Goal: Navigation & Orientation: Understand site structure

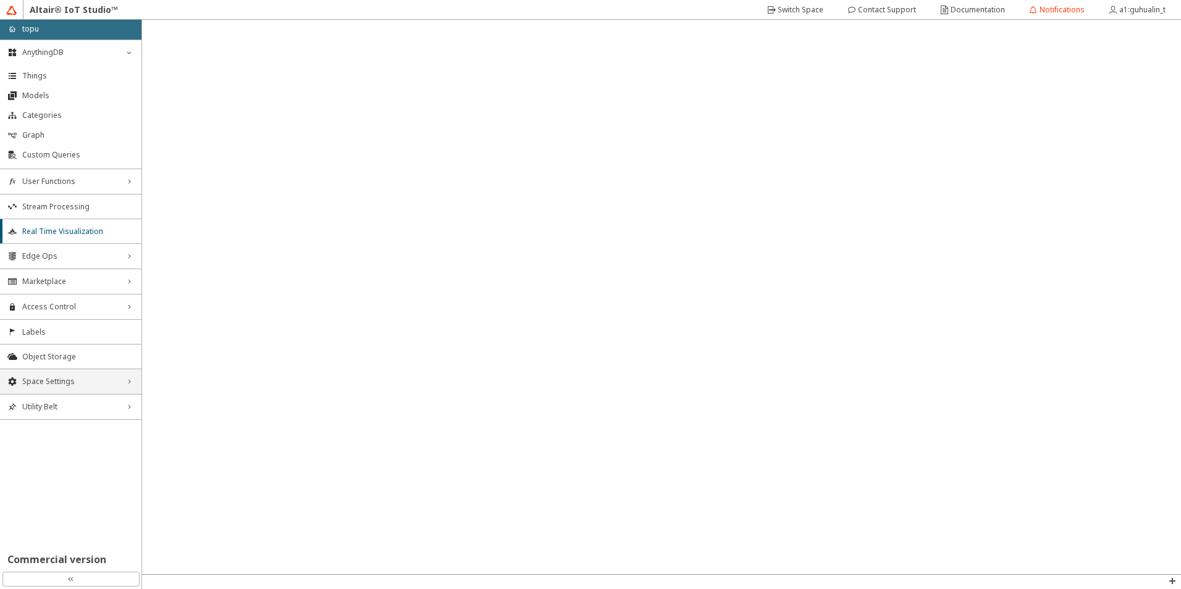
click at [64, 381] on span "Space Settings" at bounding box center [70, 382] width 97 height 10
click at [61, 401] on span "General" at bounding box center [78, 405] width 112 height 10
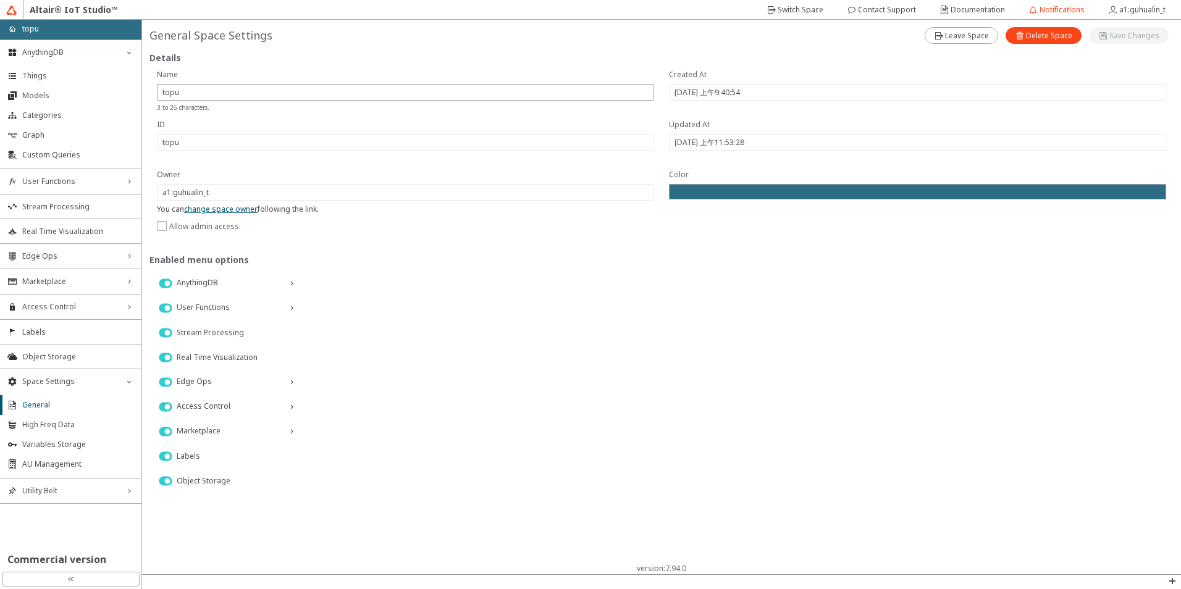
click at [102, 503] on li "Utility Belt right_chevron" at bounding box center [70, 491] width 141 height 26
click at [98, 486] on span "Utility Belt" at bounding box center [70, 491] width 97 height 10
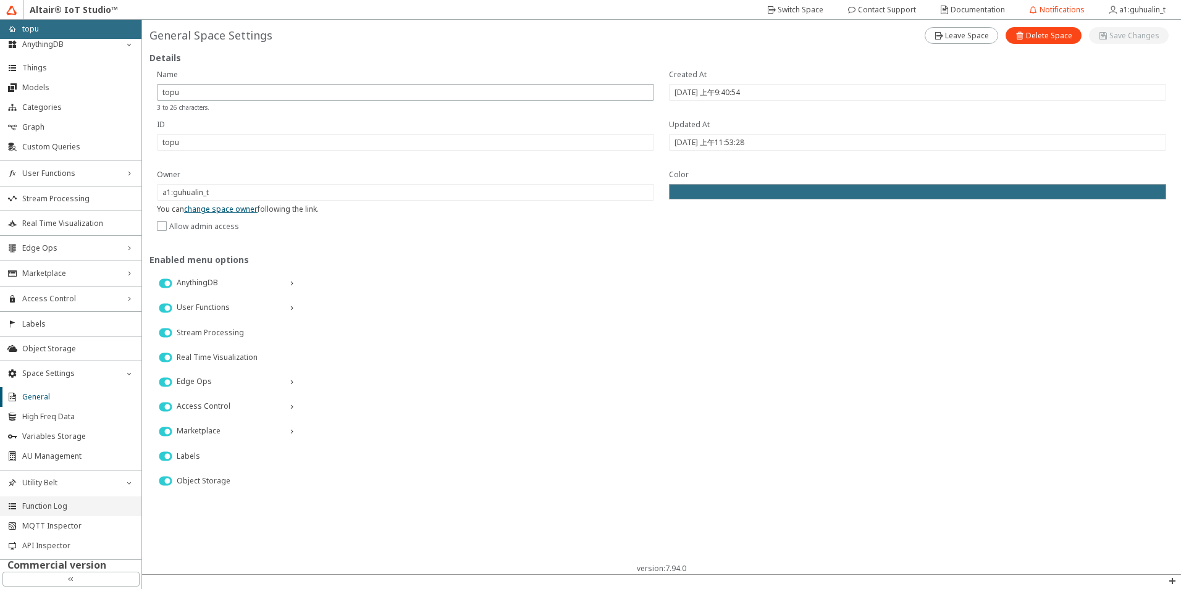
scroll to position [13, 0]
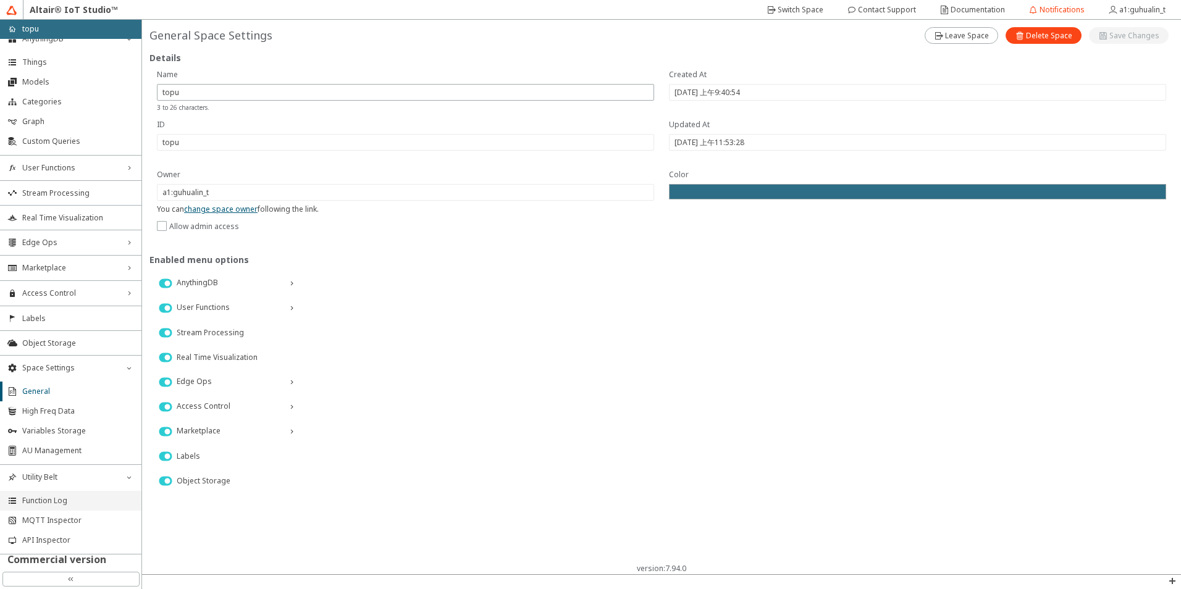
click at [81, 498] on span "Function Log" at bounding box center [78, 501] width 112 height 10
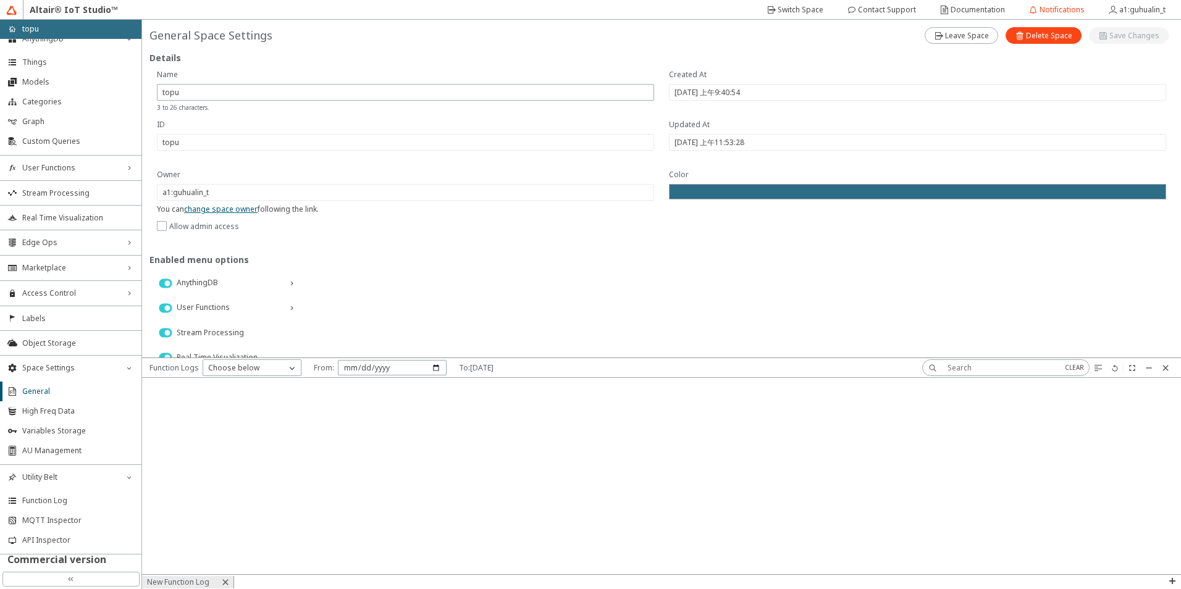
scroll to position [0, 0]
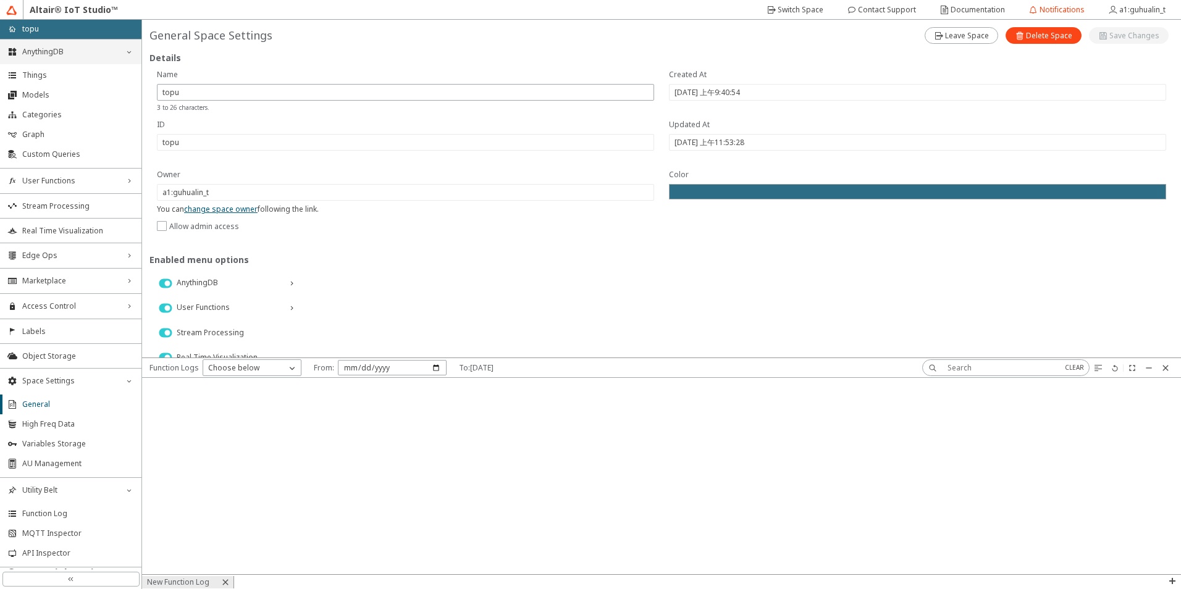
click at [80, 44] on div "AnythingDB down_chevron" at bounding box center [70, 52] width 141 height 25
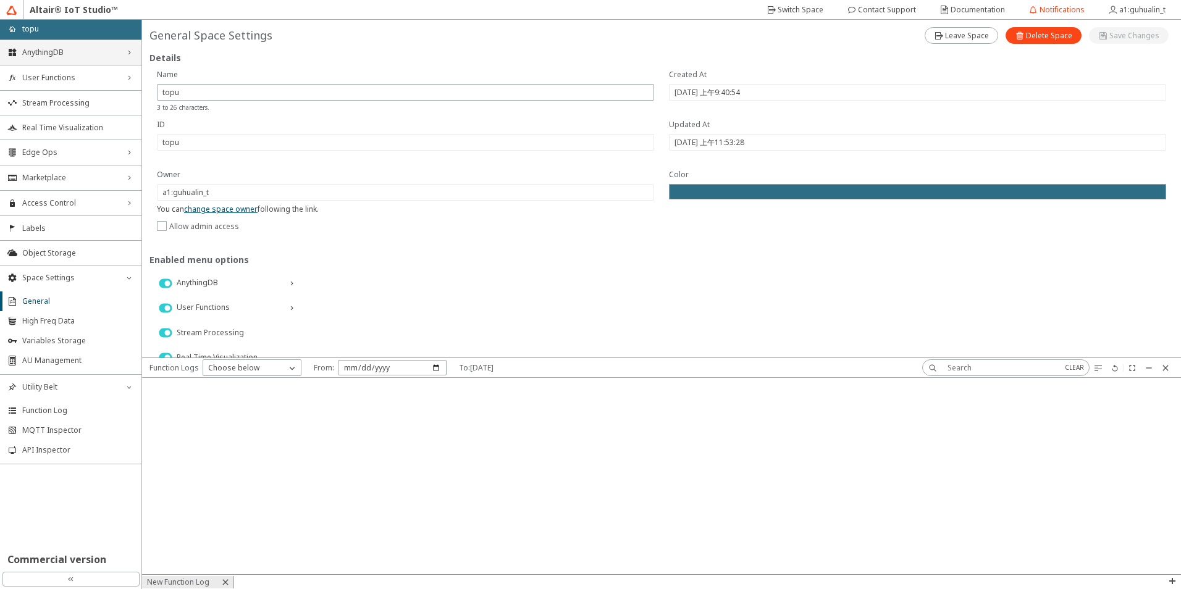
click at [79, 45] on div "AnythingDB right_chevron" at bounding box center [70, 52] width 141 height 25
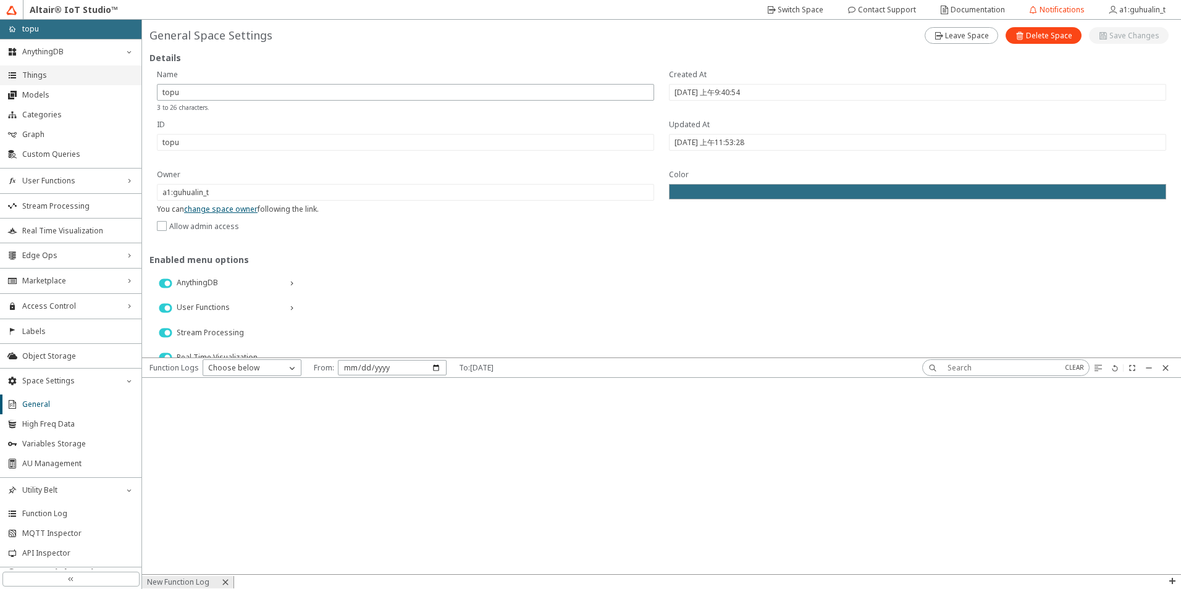
click at [55, 66] on li "Things" at bounding box center [70, 75] width 141 height 20
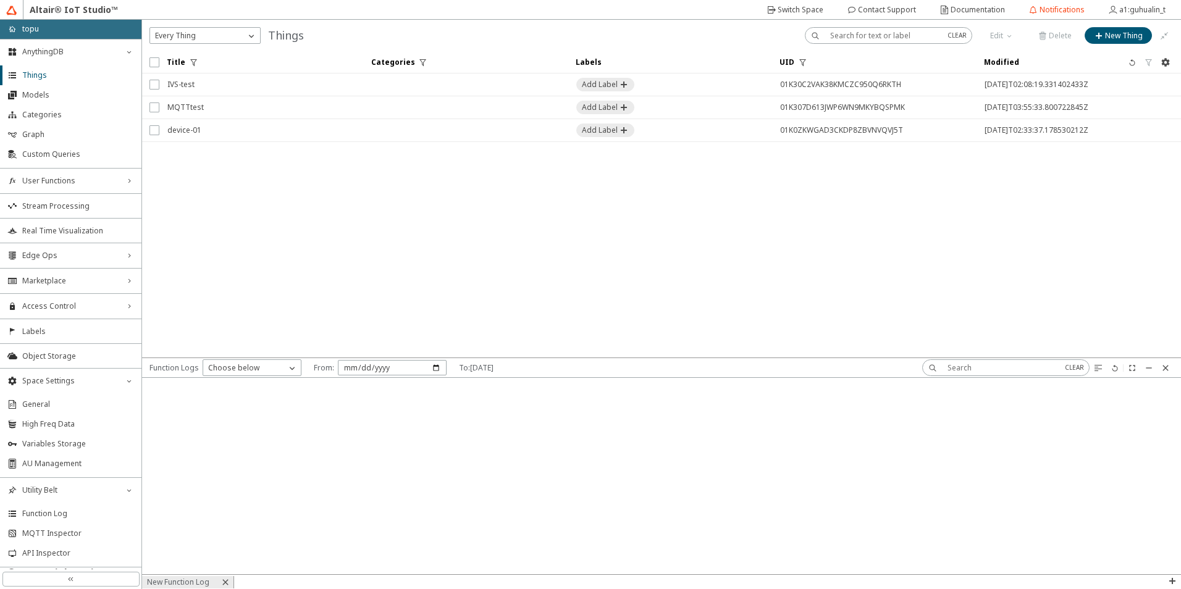
click at [71, 33] on div "home topu" at bounding box center [70, 29] width 141 height 19
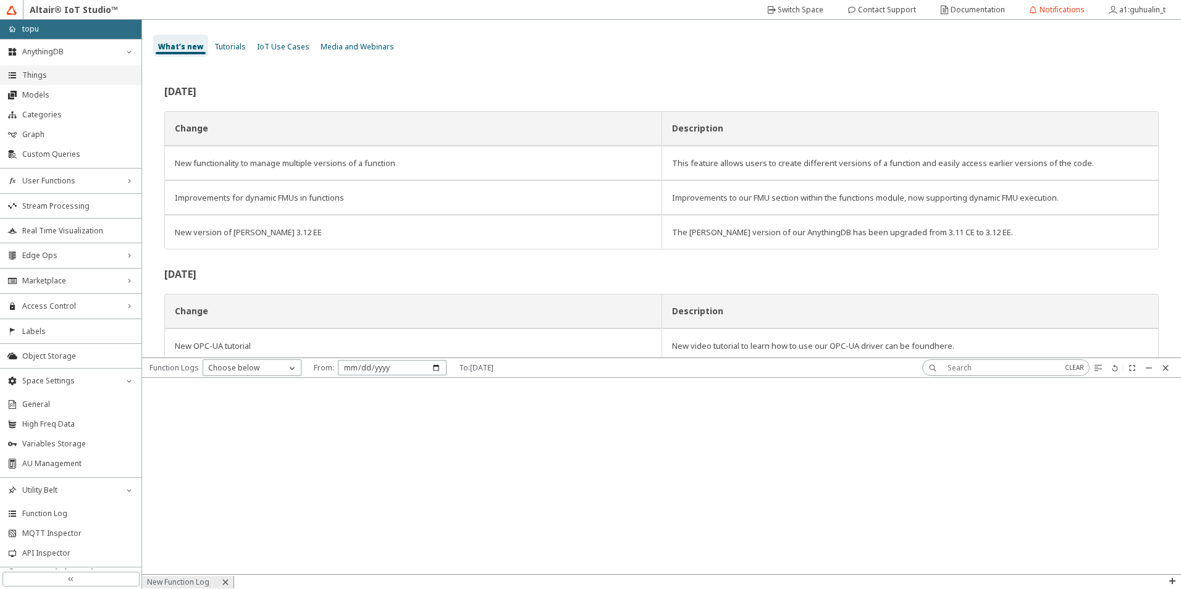
click at [98, 81] on li "Things" at bounding box center [70, 75] width 141 height 20
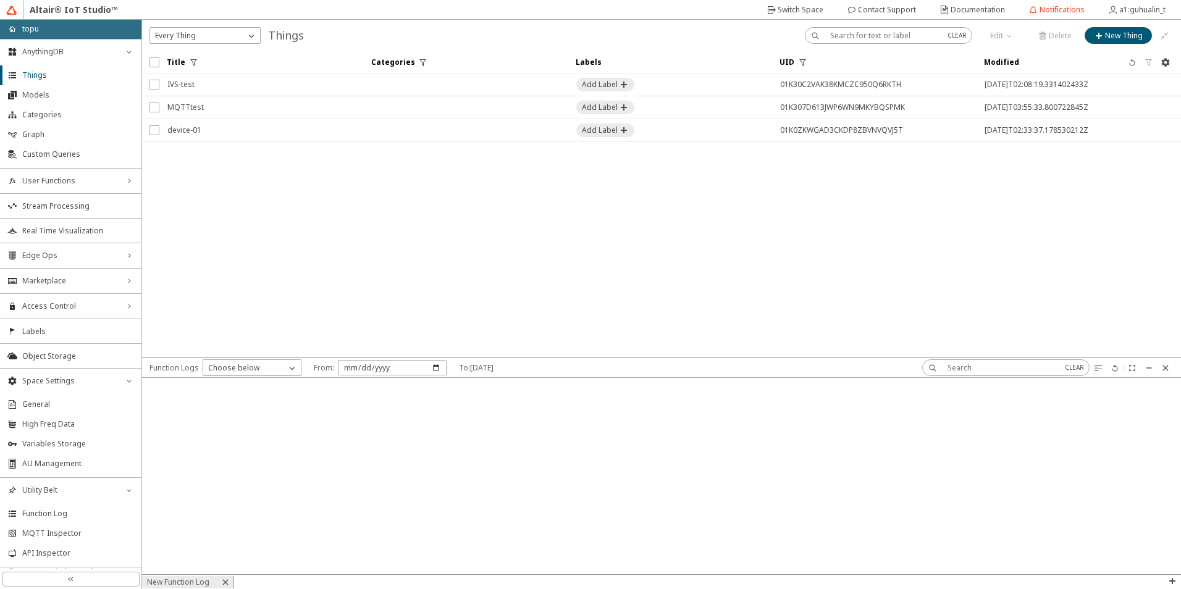
click at [365, 185] on iron-scroll-threshold "Title Categories Labels UID" at bounding box center [661, 204] width 1039 height 306
click at [83, 191] on div "User Functions right_chevron" at bounding box center [70, 181] width 141 height 25
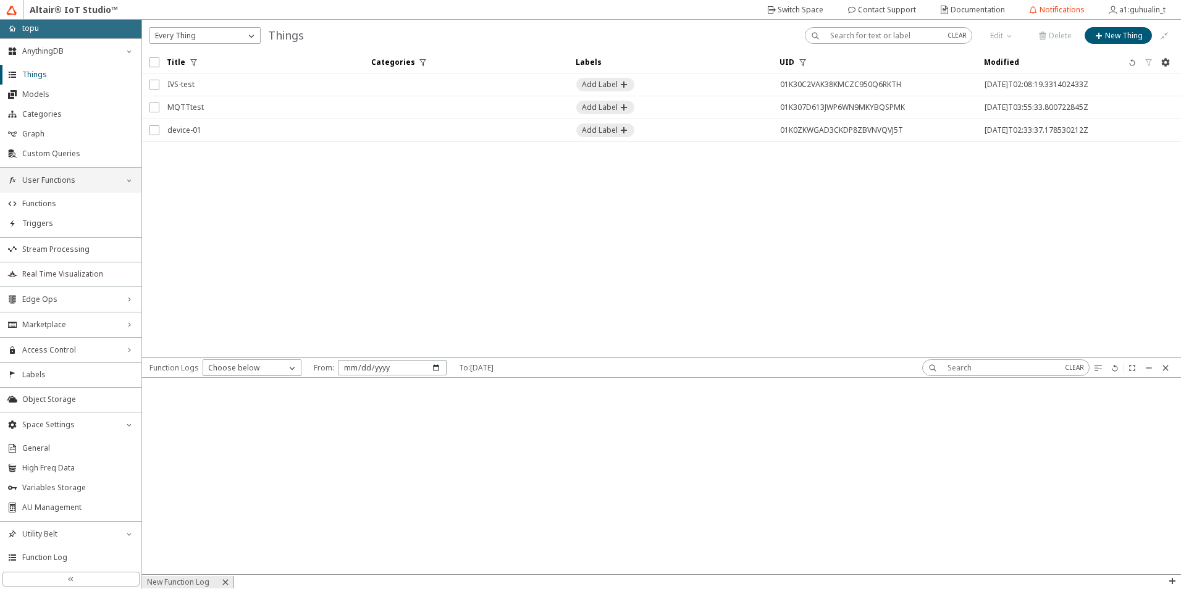
click at [83, 191] on div "User Functions down_chevron" at bounding box center [70, 180] width 141 height 25
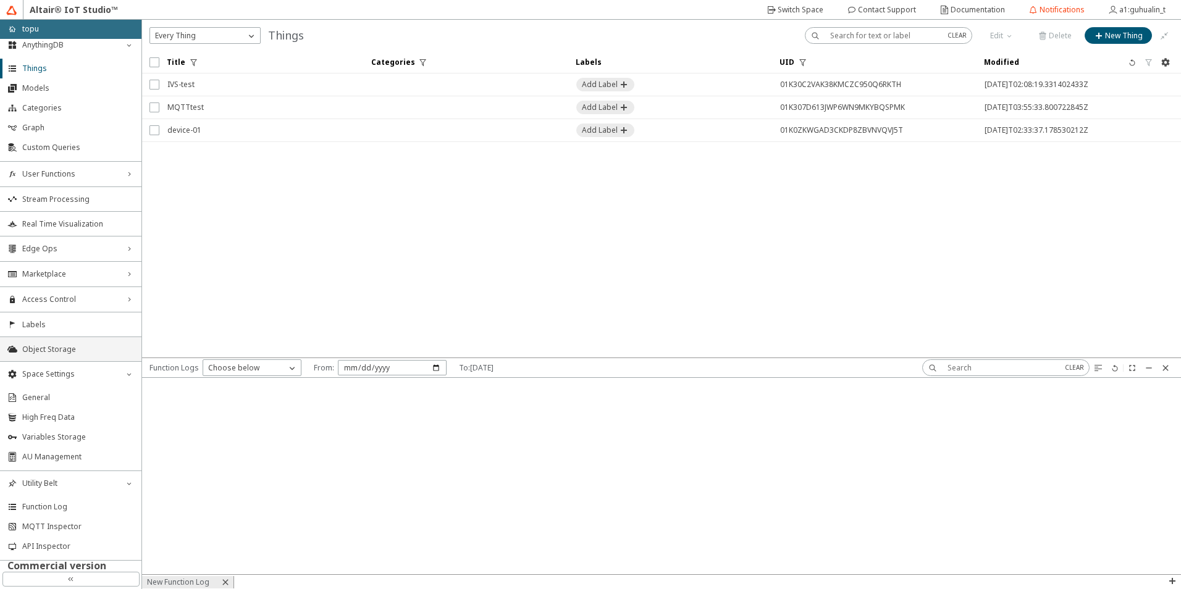
scroll to position [13, 0]
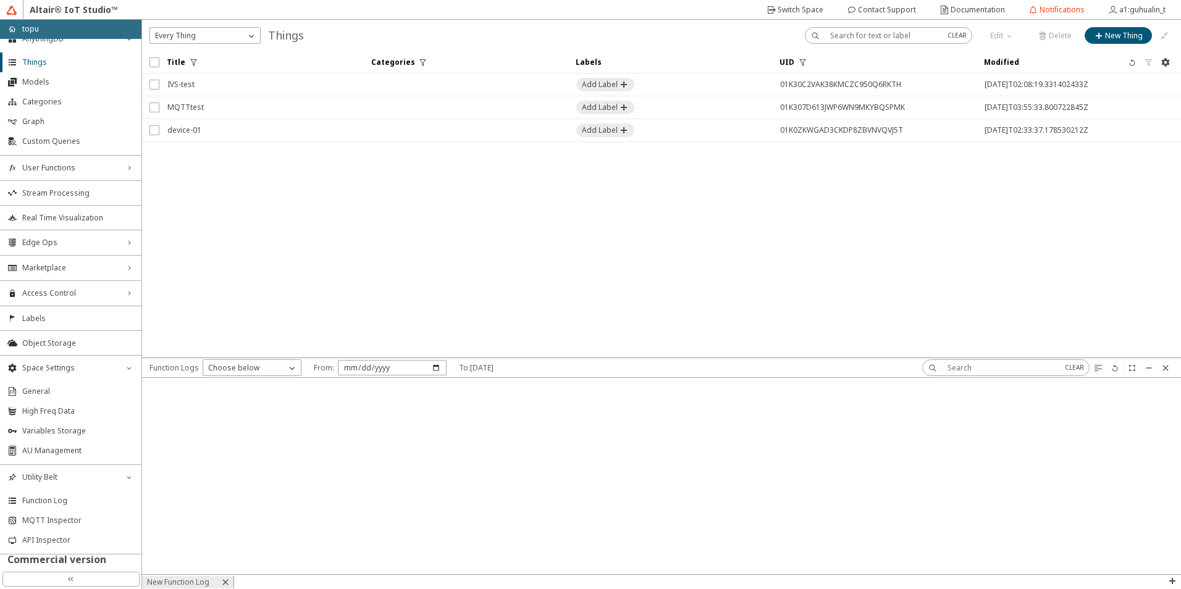
click at [69, 561] on h2 "Commercial version" at bounding box center [70, 559] width 141 height 10
click at [64, 578] on div "double_left_chevron" at bounding box center [70, 579] width 137 height 15
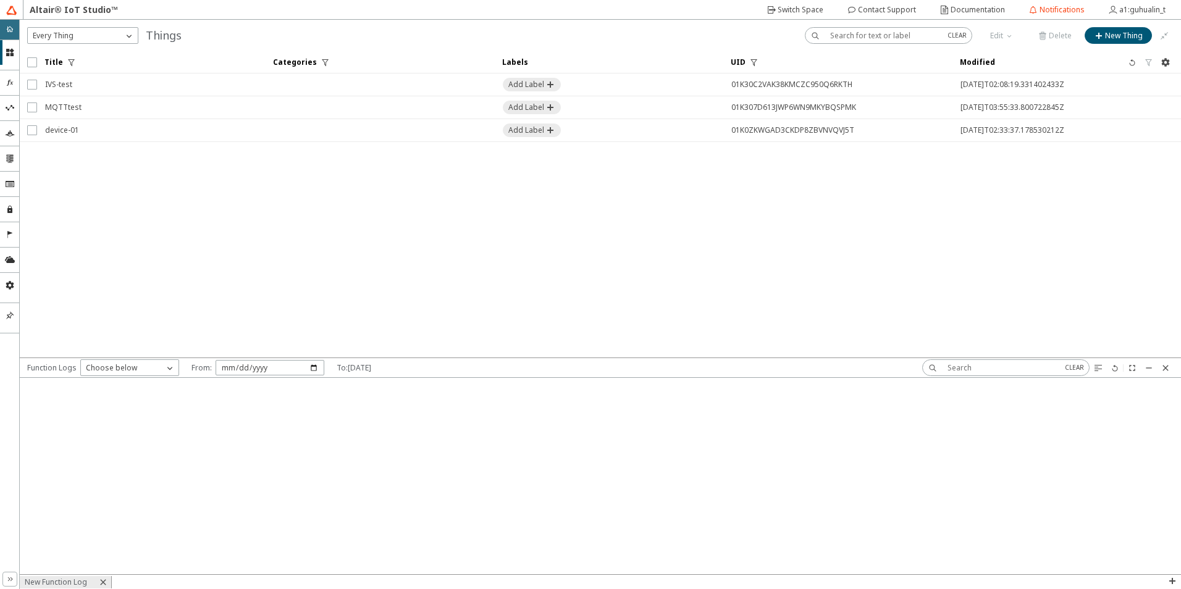
scroll to position [0, 0]
click at [4, 578] on div "double_right_chevron" at bounding box center [9, 579] width 15 height 15
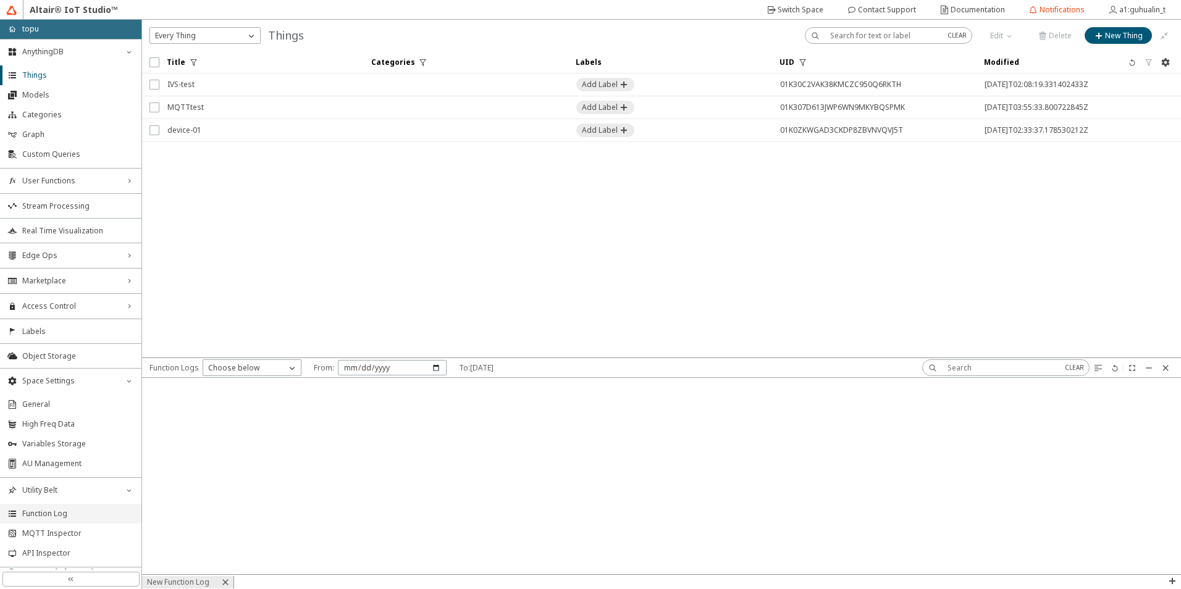
scroll to position [13, 0]
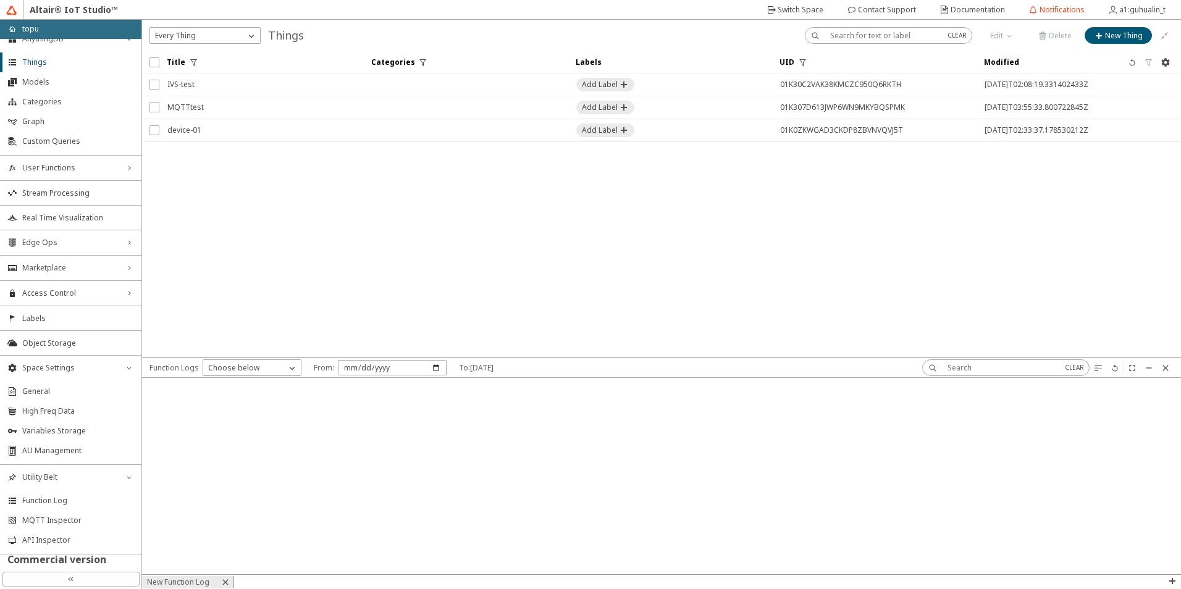
click at [63, 562] on h2 "Commercial version" at bounding box center [70, 559] width 141 height 10
click at [70, 545] on span "API Inspector" at bounding box center [78, 540] width 112 height 10
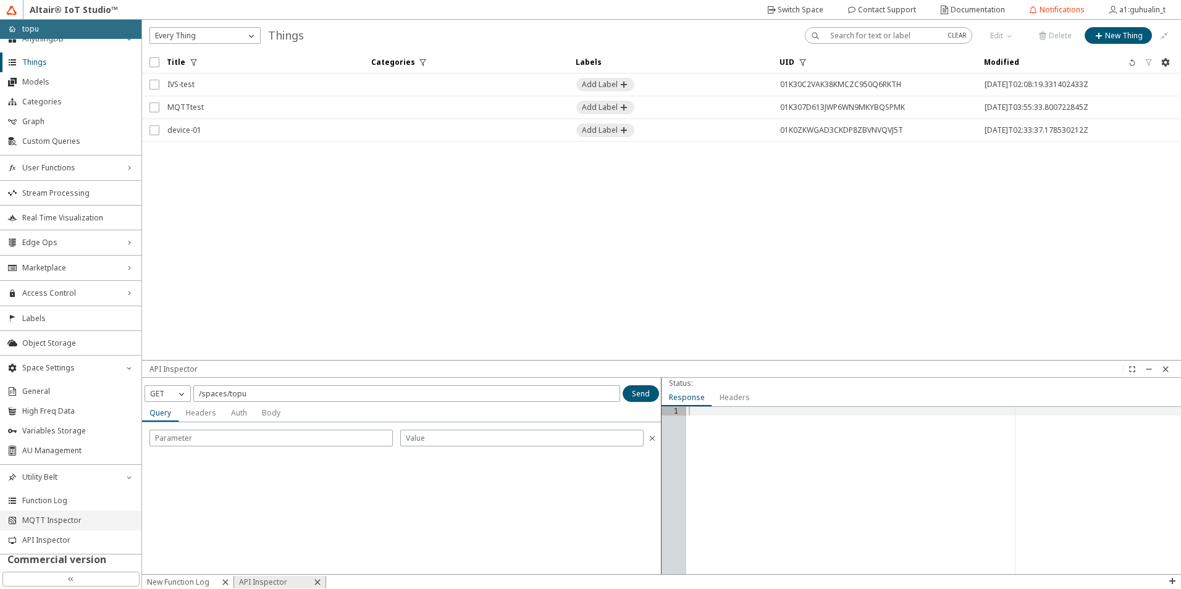
click at [86, 524] on span "MQTT Inspector" at bounding box center [78, 521] width 112 height 10
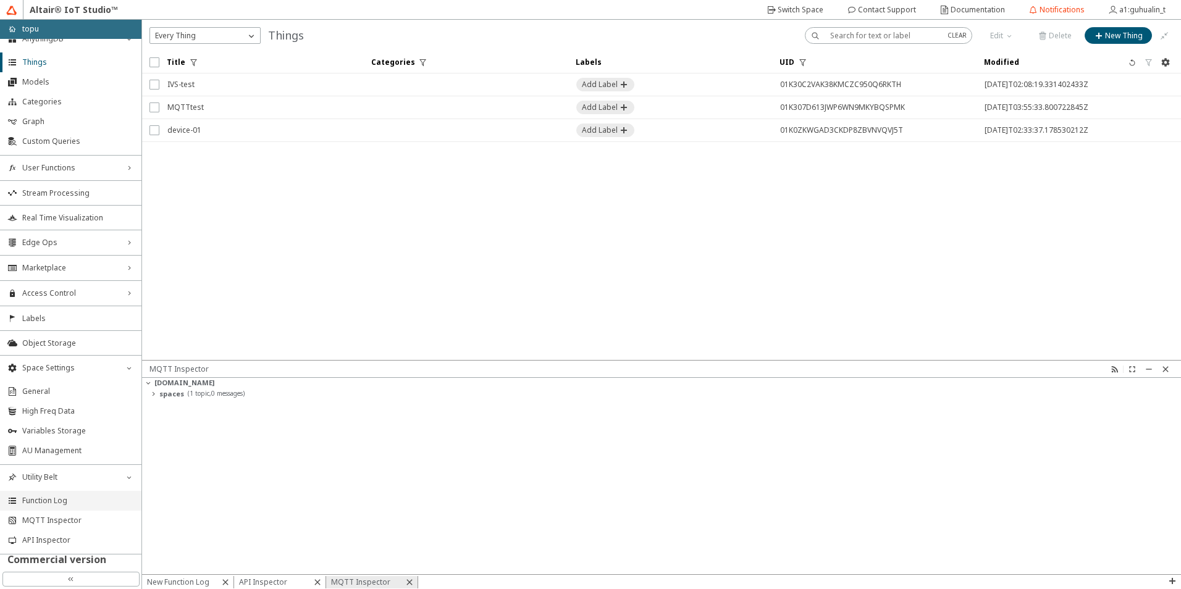
click at [83, 491] on li "Function Log" at bounding box center [70, 501] width 141 height 20
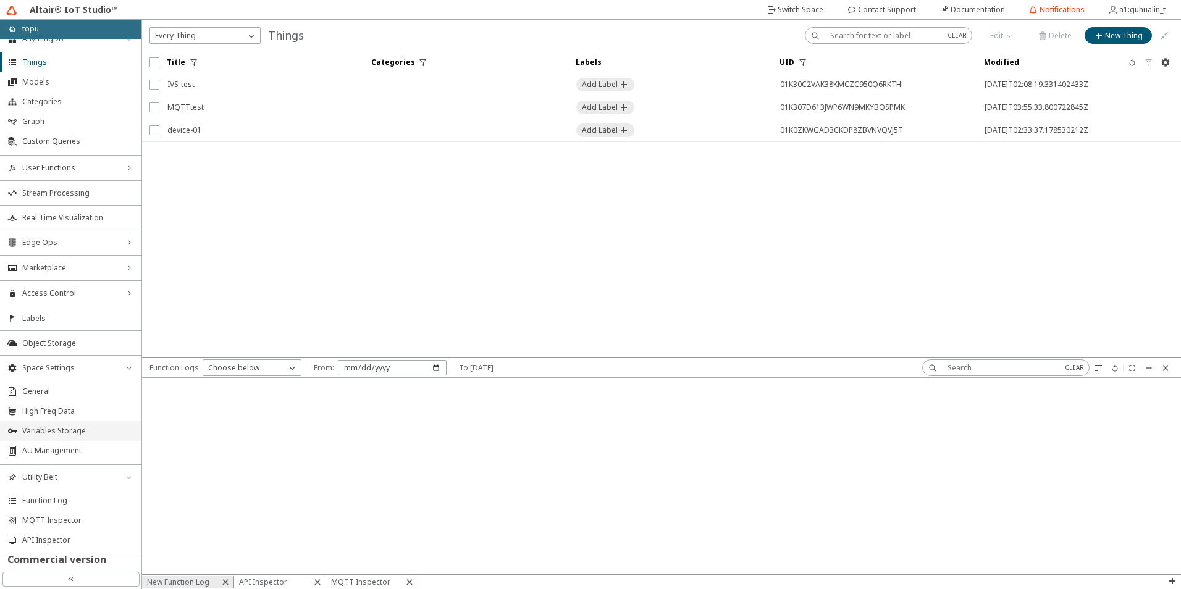
click at [77, 432] on span "Variables Storage" at bounding box center [78, 431] width 112 height 10
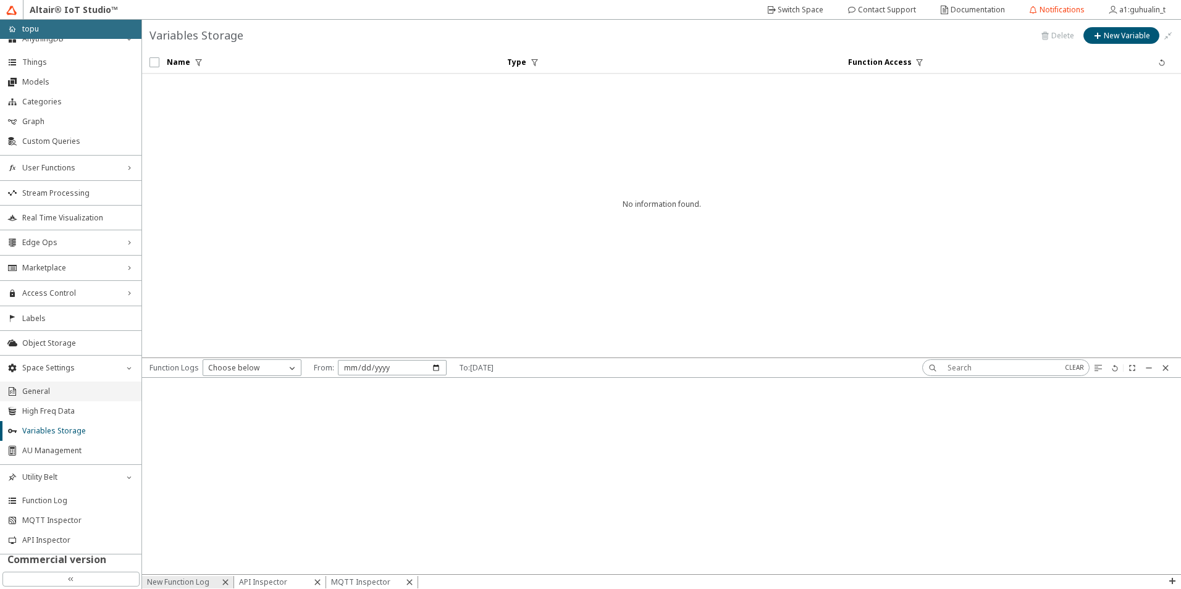
click at [80, 400] on li "General" at bounding box center [70, 392] width 141 height 20
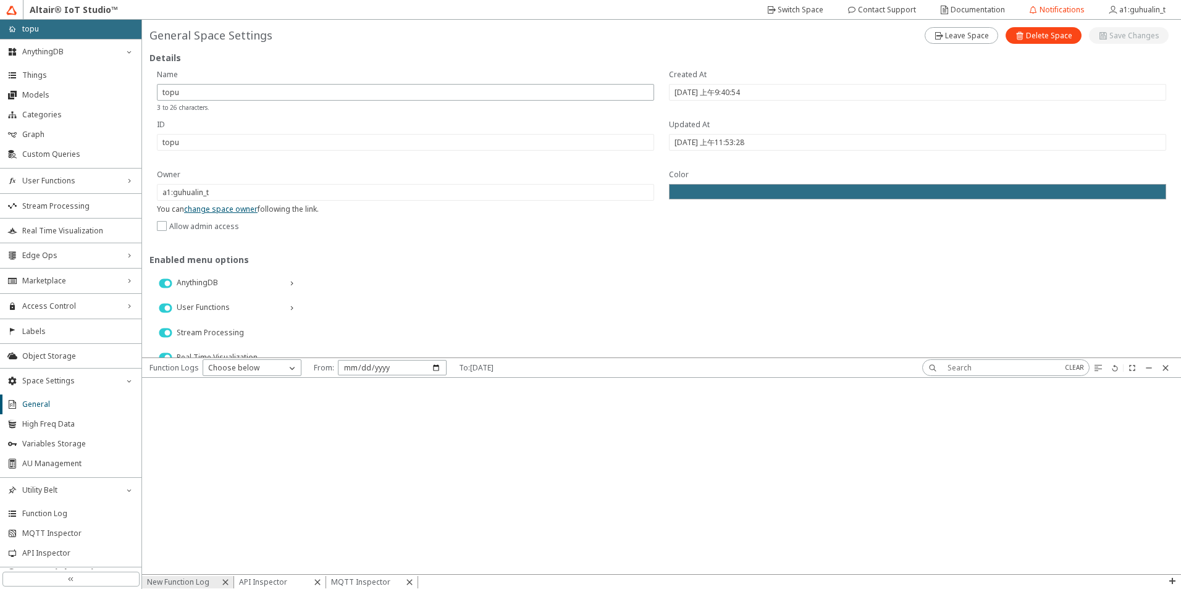
click at [44, 36] on div "home topu" at bounding box center [70, 29] width 141 height 19
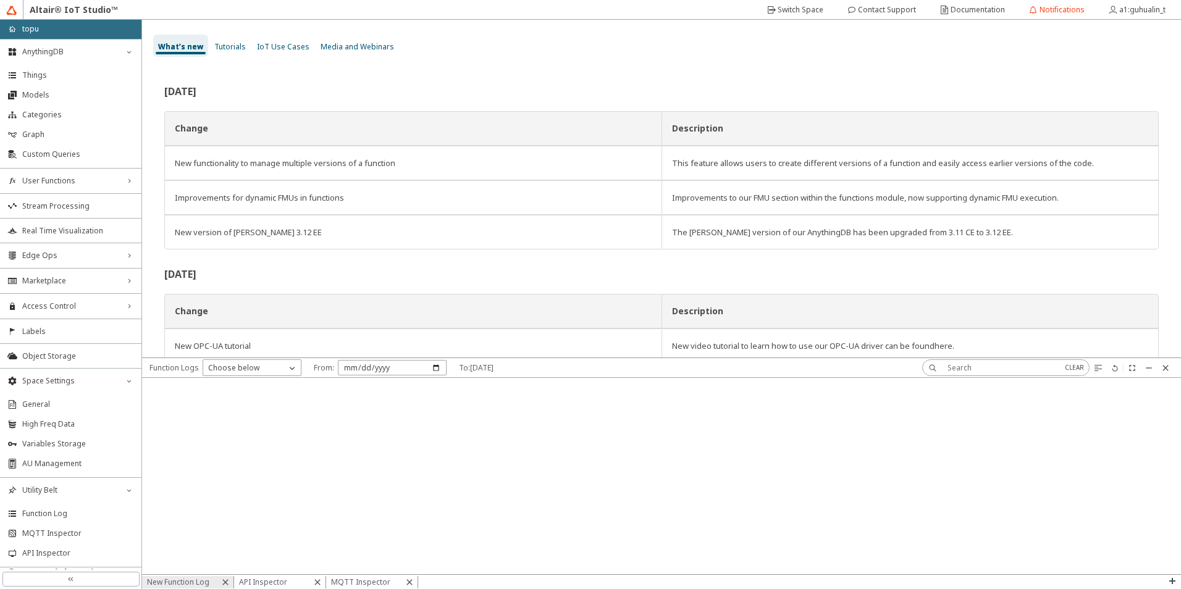
click at [238, 47] on span "Tutorials" at bounding box center [229, 46] width 31 height 10
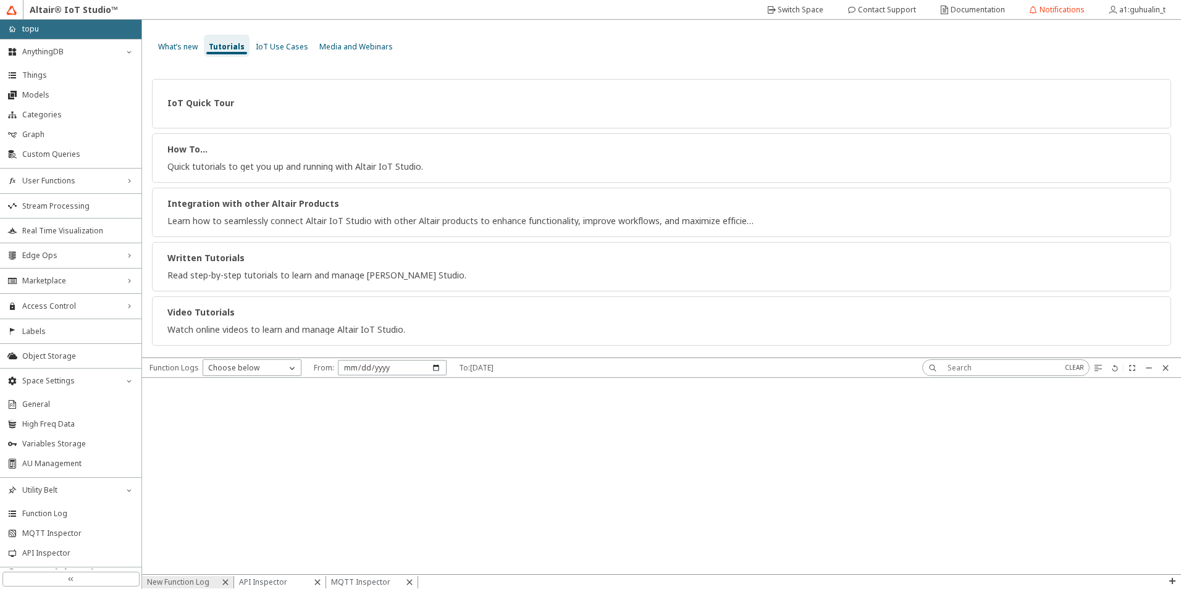
click at [278, 49] on span "IoT Use Cases" at bounding box center [282, 46] width 52 height 10
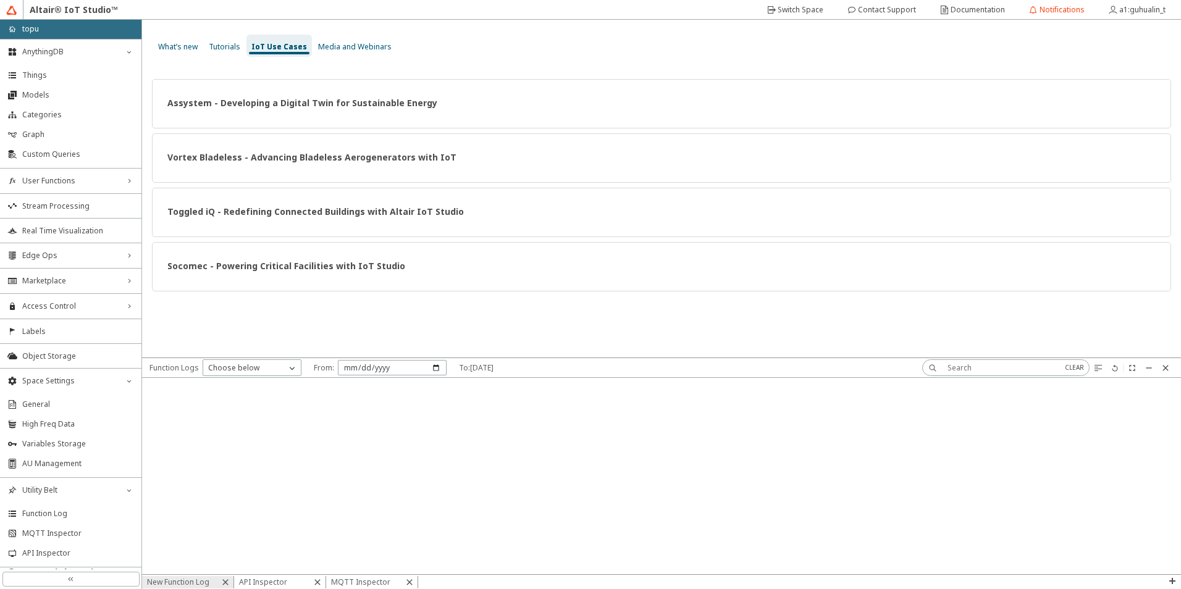
click at [336, 46] on span "Media and Webinars" at bounding box center [354, 46] width 73 height 10
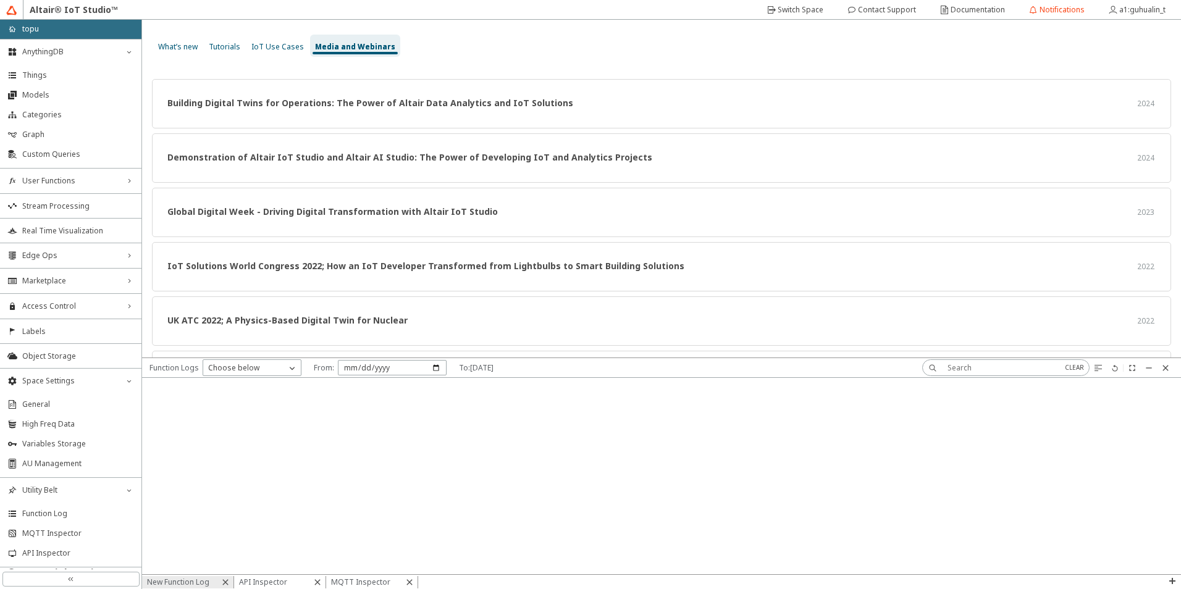
click at [183, 48] on span "What’s new" at bounding box center [178, 46] width 40 height 10
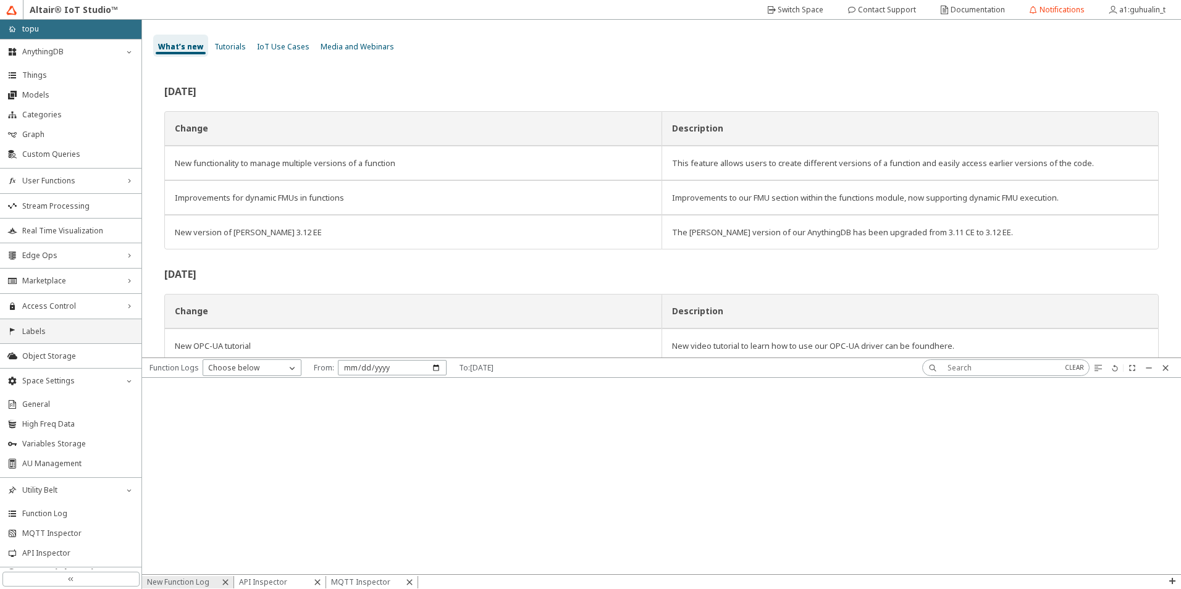
scroll to position [13, 0]
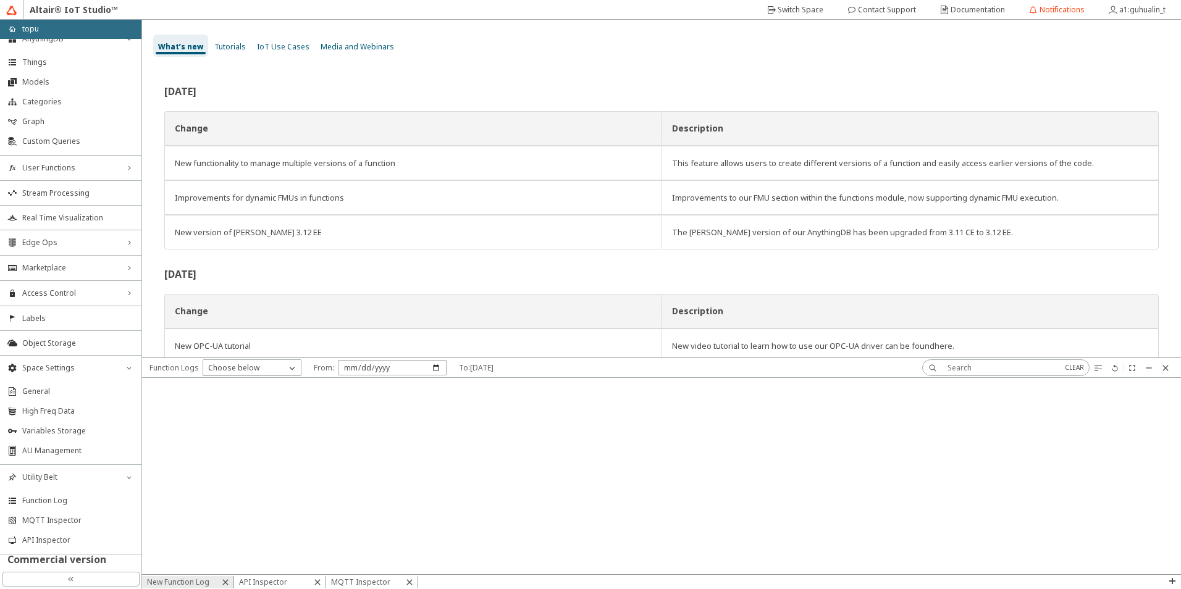
click at [323, 509] on div at bounding box center [661, 476] width 1039 height 196
